Goal: Task Accomplishment & Management: Use online tool/utility

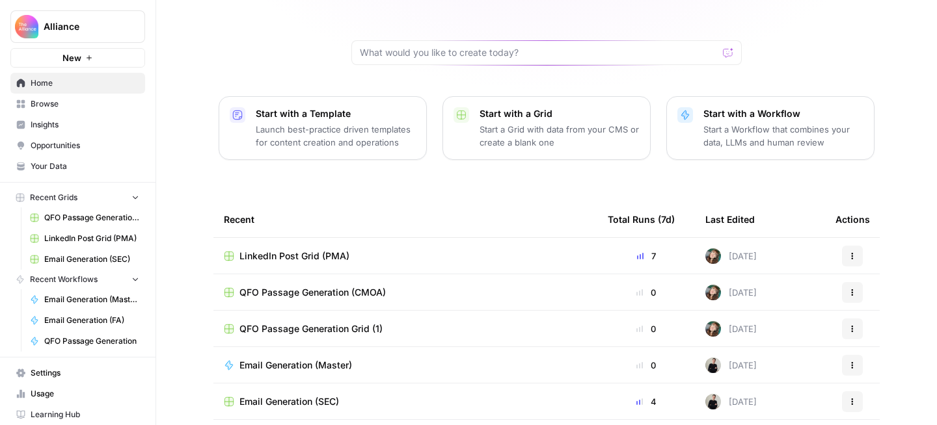
scroll to position [107, 0]
click at [336, 248] on span "LinkedIn Post Grid (PMA)" at bounding box center [294, 254] width 110 height 13
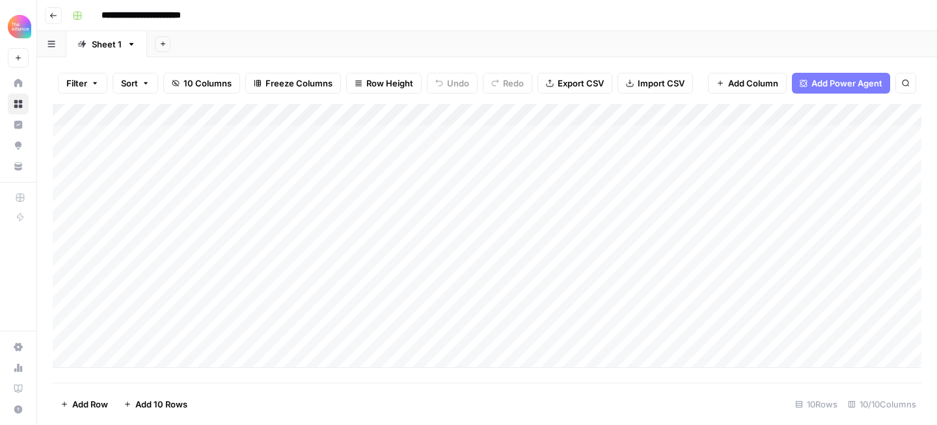
click at [237, 313] on div "Add Column" at bounding box center [487, 236] width 868 height 264
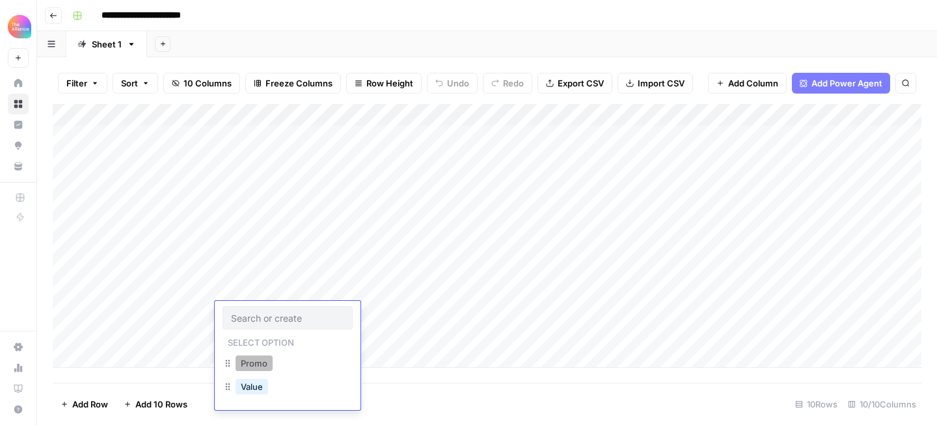
click at [255, 365] on button "Promo" at bounding box center [253, 364] width 37 height 16
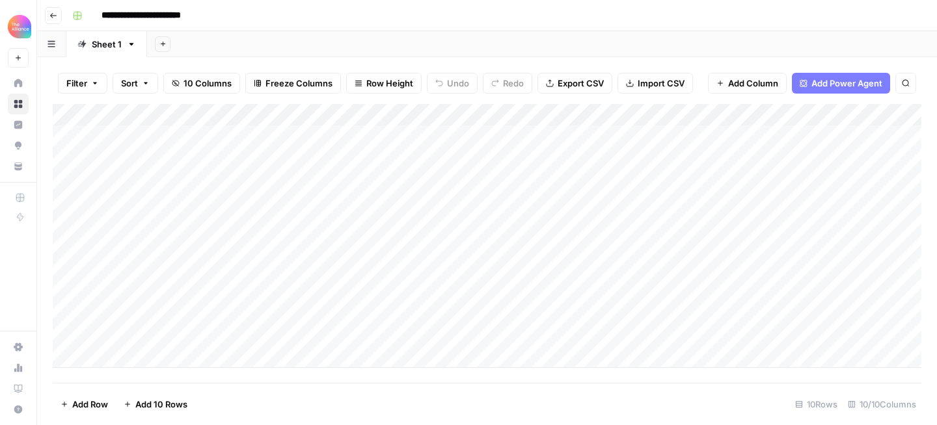
click at [176, 310] on div "Add Column" at bounding box center [487, 236] width 868 height 264
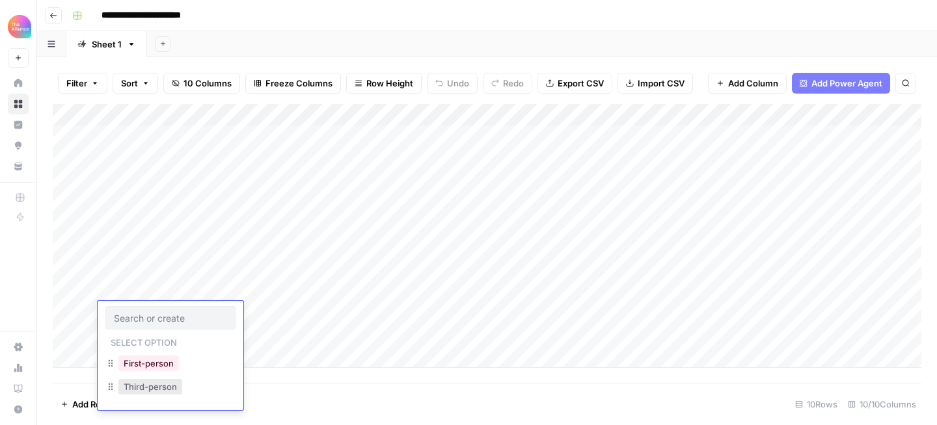
click at [158, 384] on button "Third-person" at bounding box center [150, 387] width 64 height 16
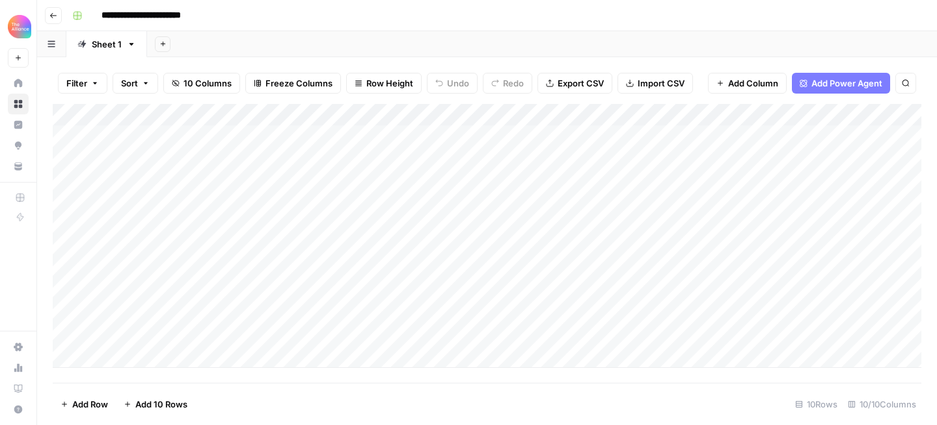
click at [379, 310] on div "Add Column" at bounding box center [487, 236] width 868 height 264
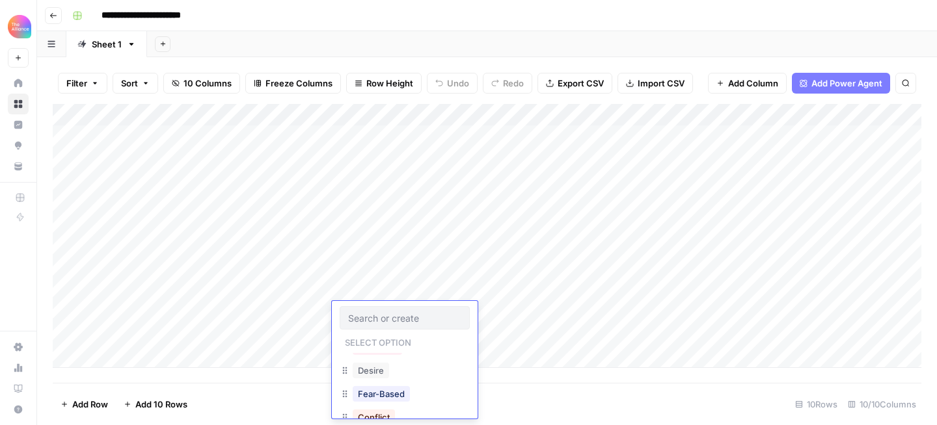
scroll to position [179, 0]
click at [395, 377] on div "Desire" at bounding box center [405, 373] width 130 height 23
click at [390, 381] on div "Desire" at bounding box center [405, 373] width 130 height 23
click at [369, 375] on button "Desire" at bounding box center [371, 372] width 36 height 16
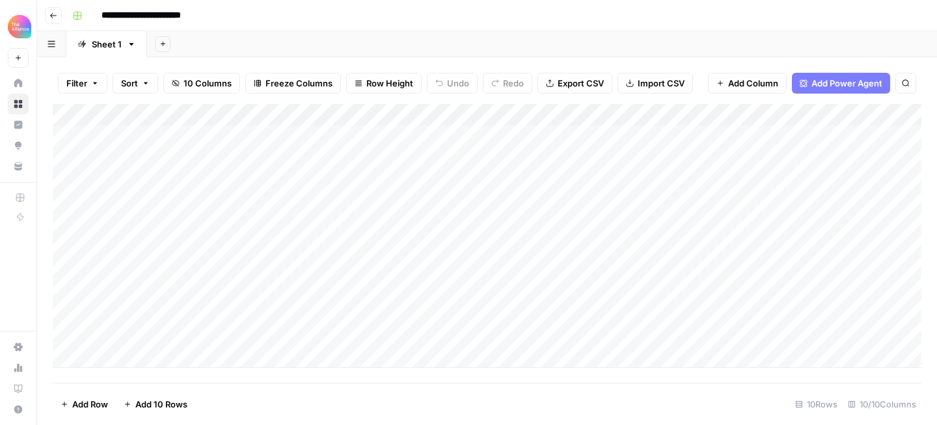
click at [504, 309] on div "Add Column" at bounding box center [487, 236] width 868 height 264
type textarea "**********"
click at [736, 326] on div "Add Column" at bounding box center [487, 236] width 868 height 264
click at [787, 313] on div "Add Column" at bounding box center [487, 236] width 868 height 264
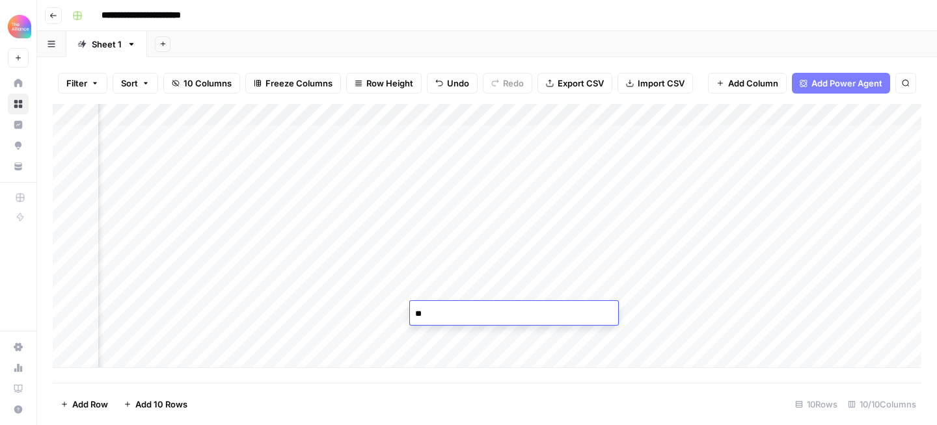
type textarea "*"
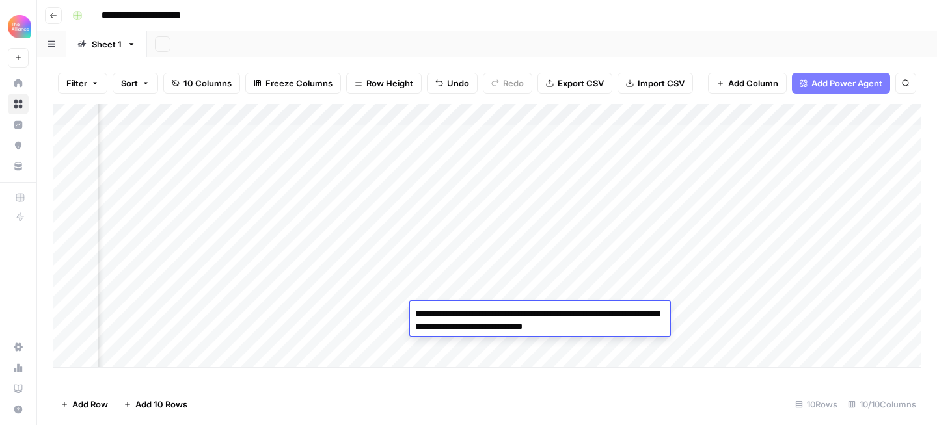
type textarea "**********"
click at [557, 315] on textarea "**********" at bounding box center [540, 320] width 260 height 31
